Goal: Task Accomplishment & Management: Manage account settings

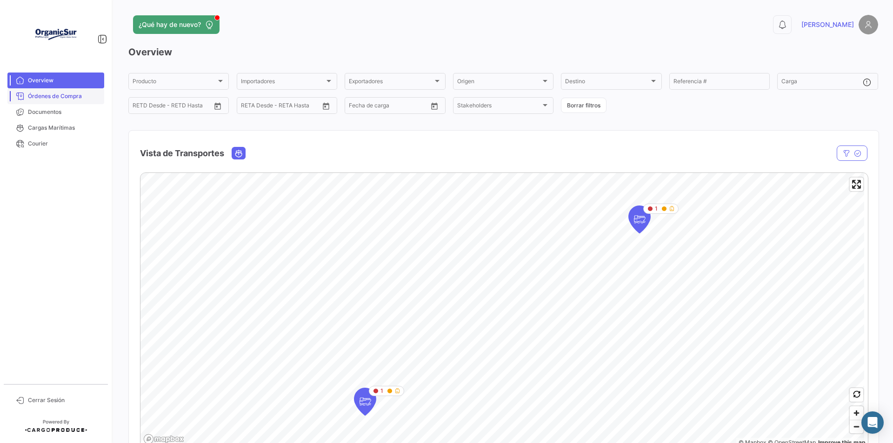
click at [66, 101] on link "Órdenes de Compra" at bounding box center [55, 96] width 97 height 16
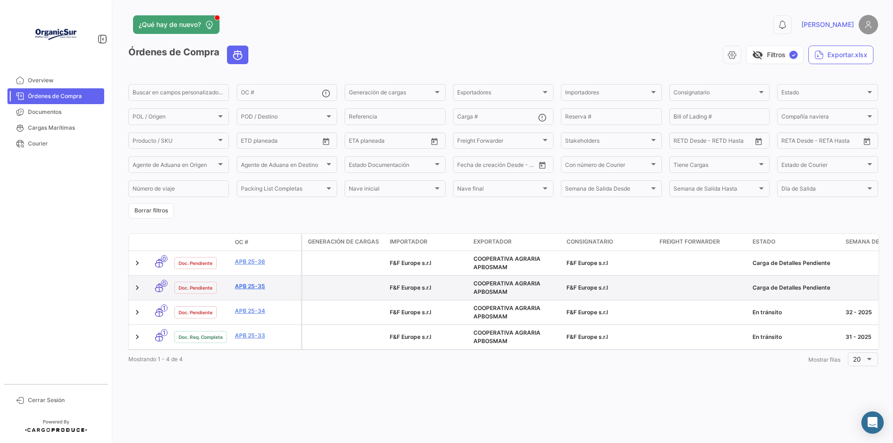
click at [244, 288] on link "APB 25-35" at bounding box center [266, 286] width 62 height 8
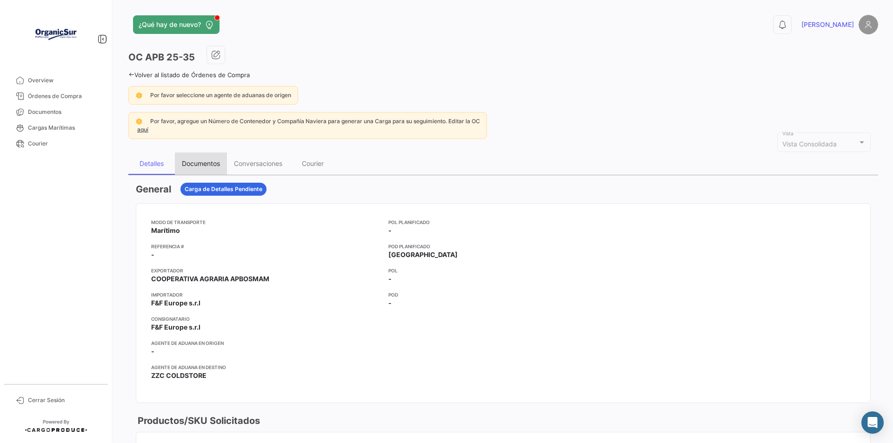
click at [201, 165] on div "Documentos" at bounding box center [201, 164] width 38 height 8
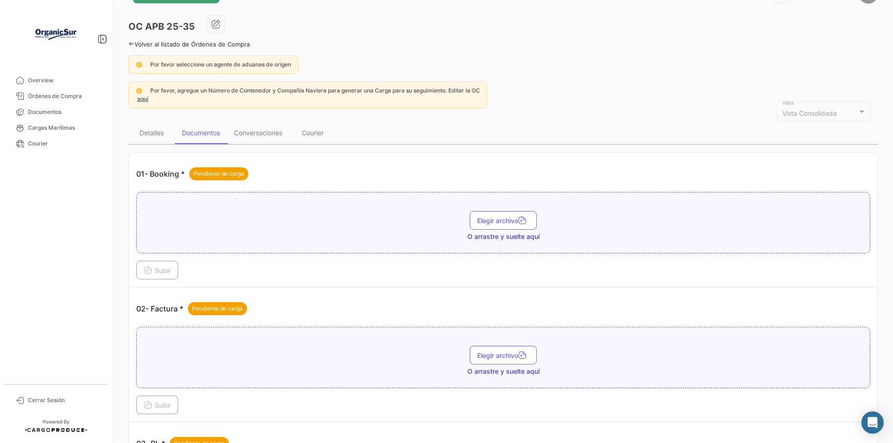
scroll to position [47, 0]
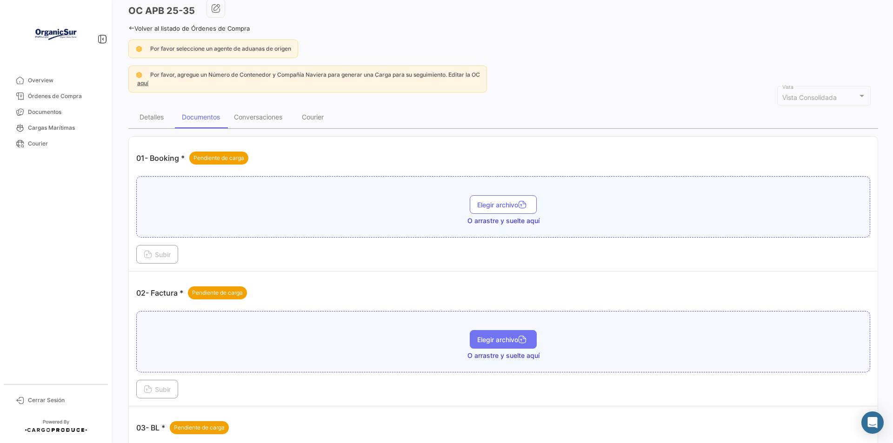
click at [508, 342] on span "Elegir archivo" at bounding box center [503, 340] width 52 height 8
click at [158, 389] on span "Subir" at bounding box center [157, 390] width 27 height 8
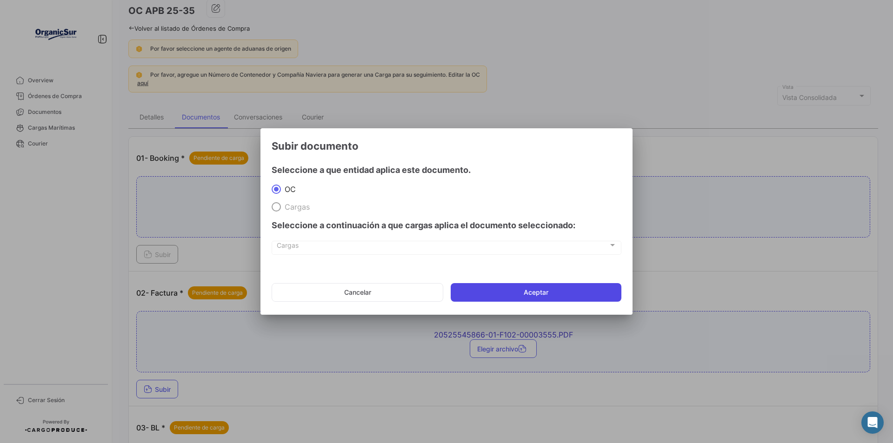
click at [502, 295] on button "Aceptar" at bounding box center [536, 292] width 171 height 19
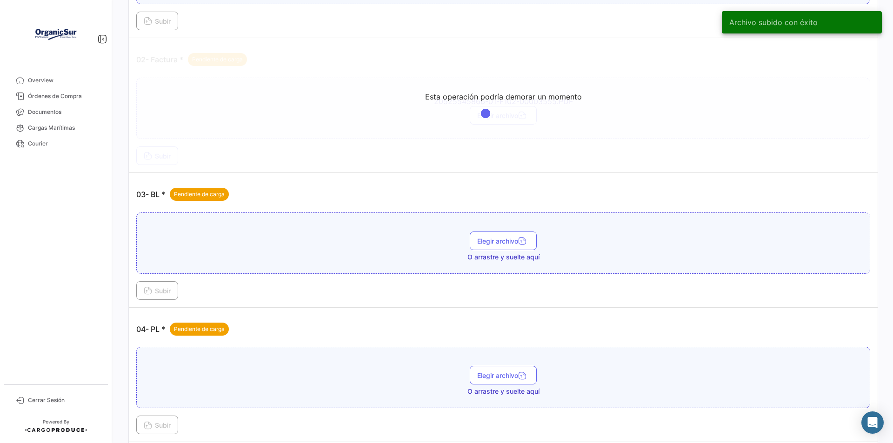
scroll to position [279, 0]
click at [490, 376] on span "Elegir archivo" at bounding box center [503, 377] width 52 height 8
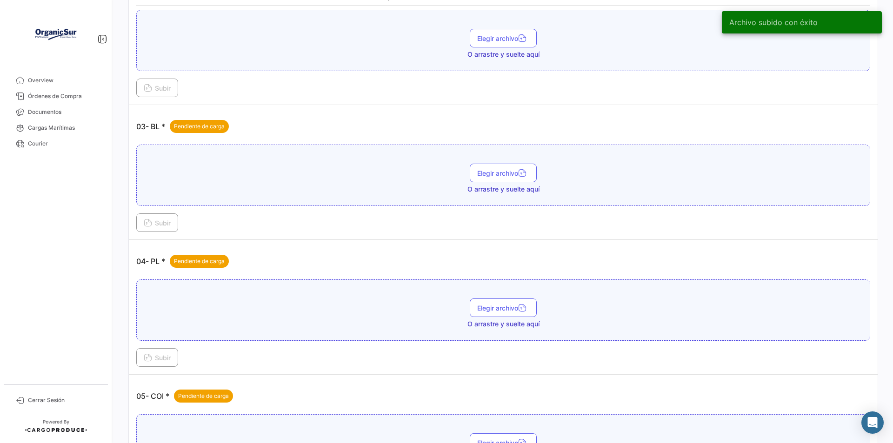
scroll to position [419, 0]
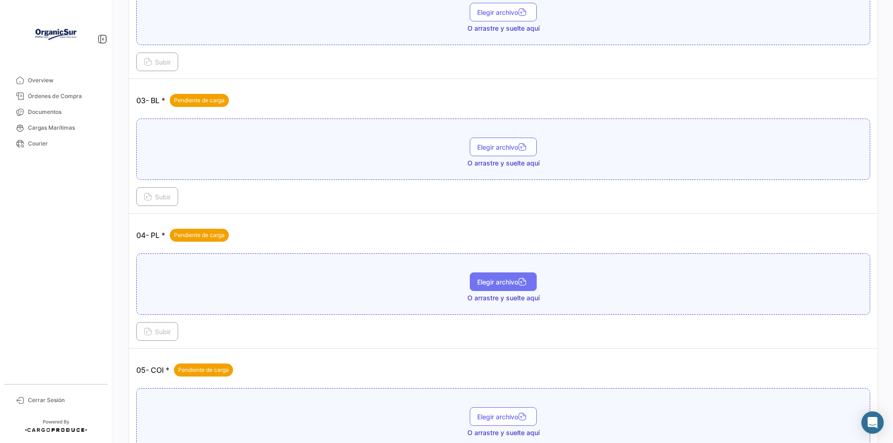
click at [523, 283] on icon "button" at bounding box center [522, 283] width 8 height 8
click at [153, 334] on span "Subir" at bounding box center [157, 332] width 27 height 8
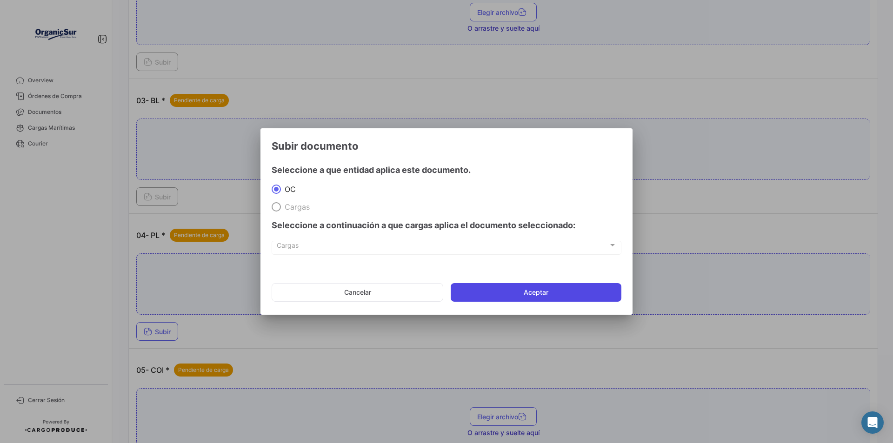
click at [539, 292] on button "Aceptar" at bounding box center [536, 292] width 171 height 19
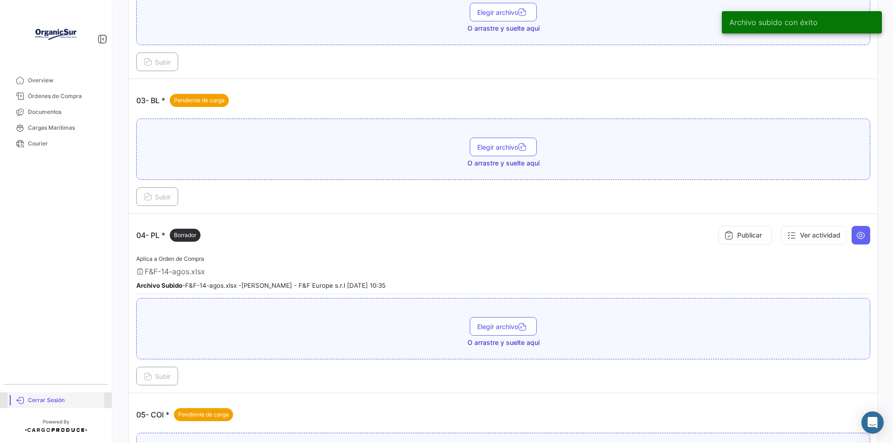
click at [54, 405] on link "Cerrar Sesión" at bounding box center [55, 401] width 97 height 16
